Goal: Transaction & Acquisition: Purchase product/service

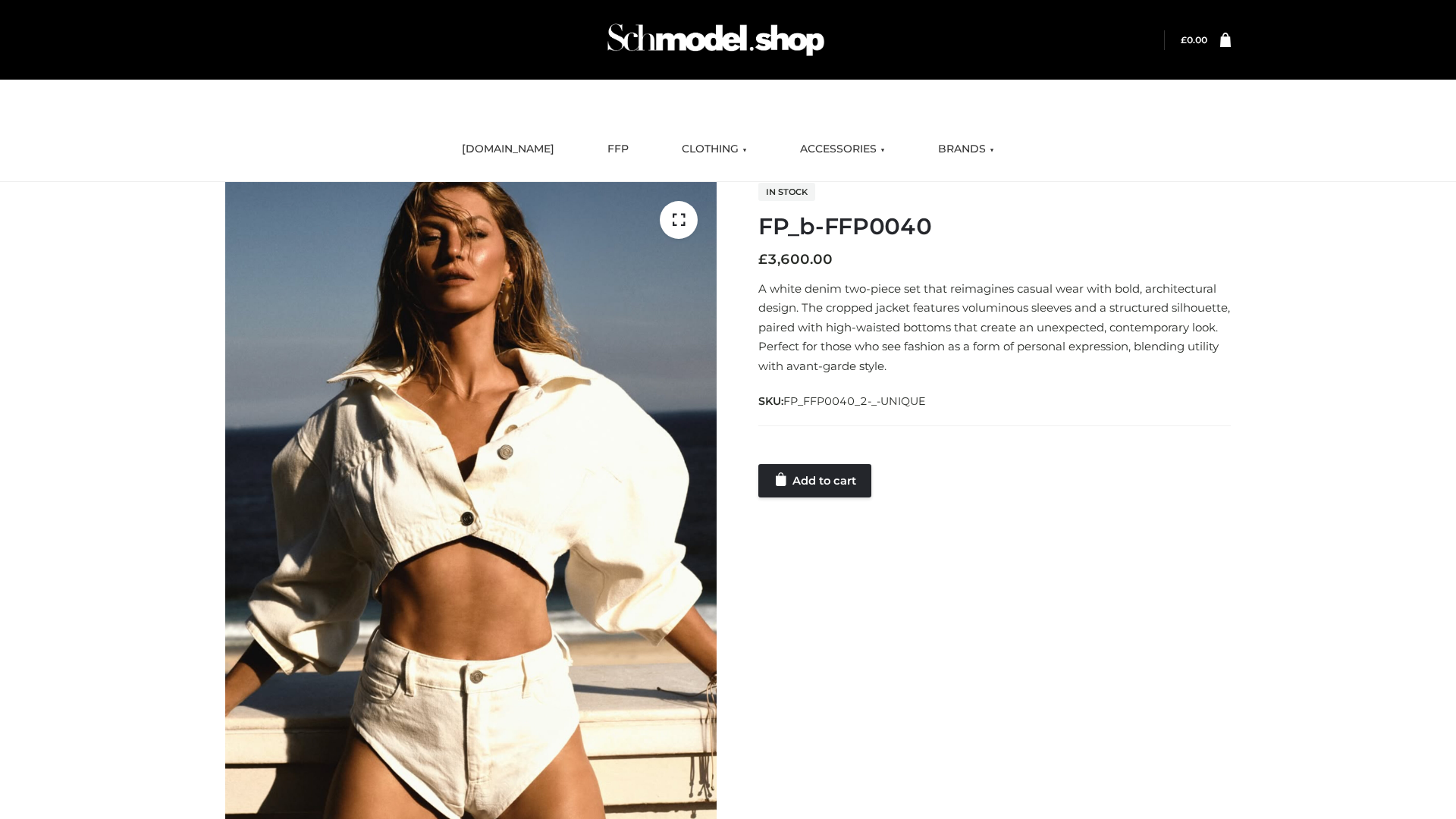
click at [816, 480] on link "Add to cart" at bounding box center [814, 481] width 113 height 34
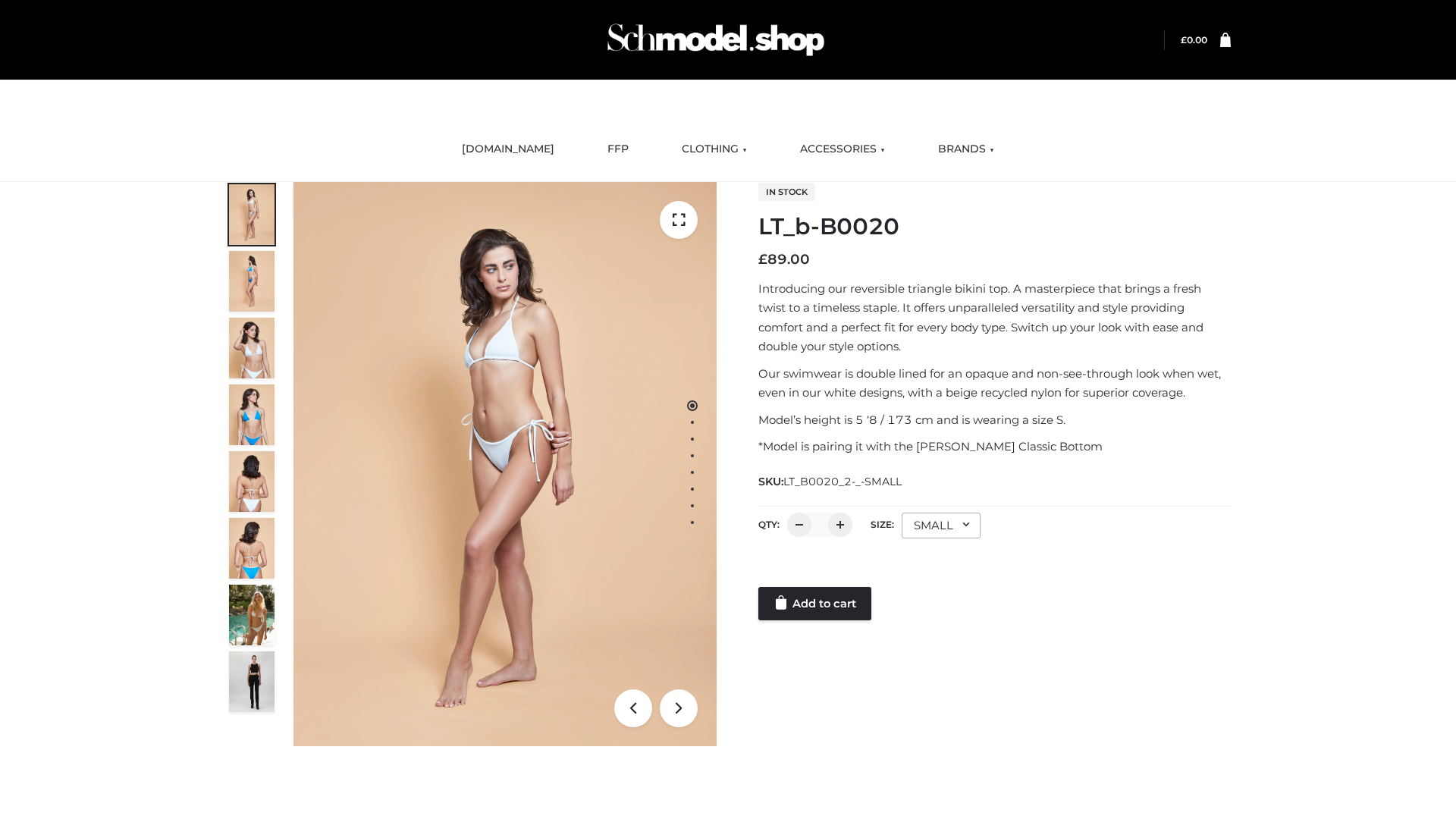
click at [816, 603] on link "Add to cart" at bounding box center [814, 603] width 113 height 34
